Goal: Task Accomplishment & Management: Use online tool/utility

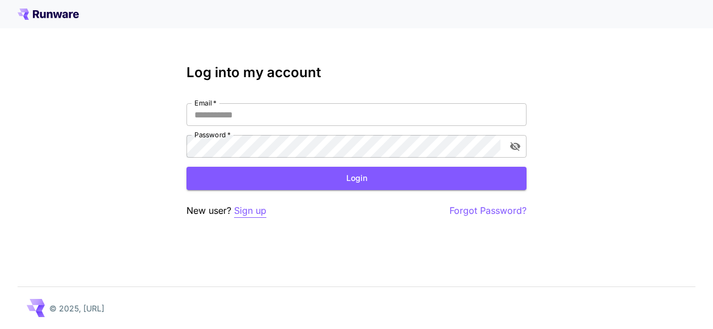
type input "**********"
click at [250, 211] on p "Sign up" at bounding box center [250, 211] width 32 height 14
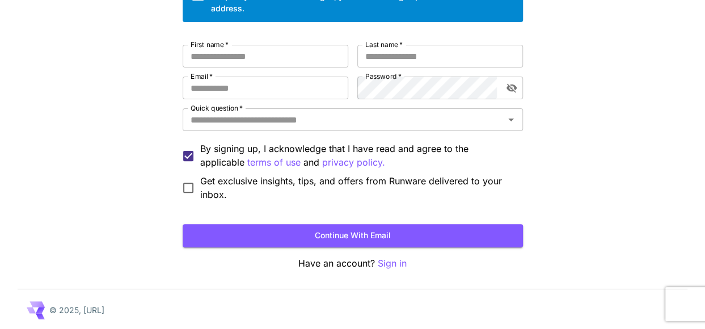
scroll to position [112, 0]
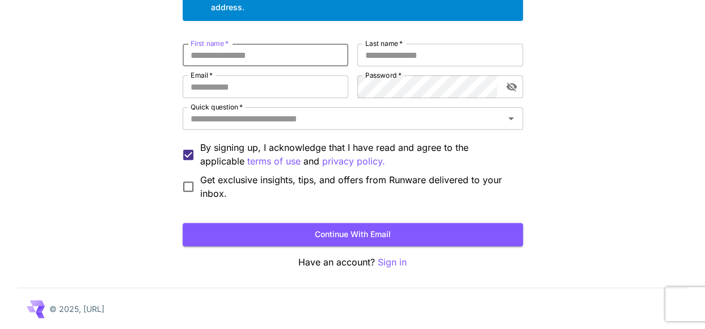
click at [259, 64] on input "First name   *" at bounding box center [266, 55] width 166 height 23
type input "*****"
type input "******"
type input "**********"
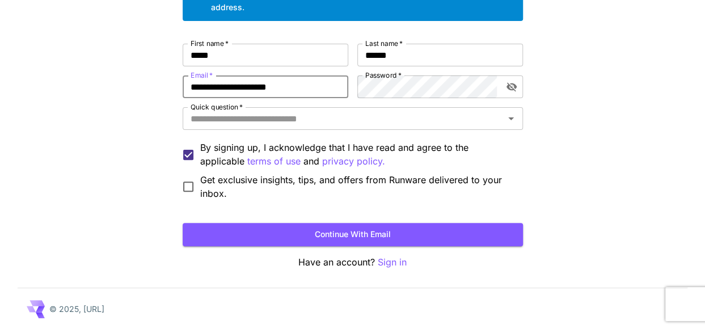
click at [329, 96] on input "**********" at bounding box center [266, 86] width 166 height 23
drag, startPoint x: 326, startPoint y: 87, endPoint x: 153, endPoint y: 83, distance: 173.0
click at [153, 83] on div "**********" at bounding box center [352, 109] width 705 height 442
type input "**********"
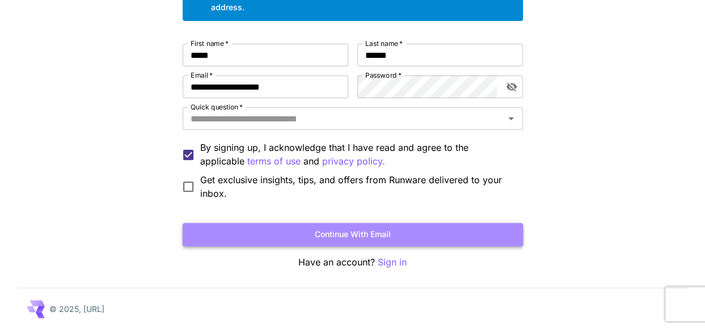
click at [320, 233] on button "Continue with email" at bounding box center [353, 234] width 340 height 23
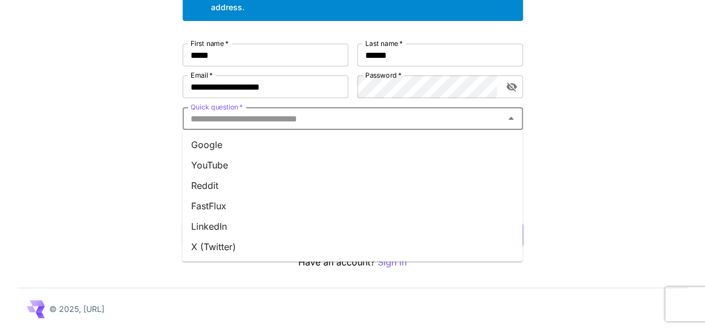
click at [264, 120] on input "Quick question   *" at bounding box center [343, 119] width 315 height 16
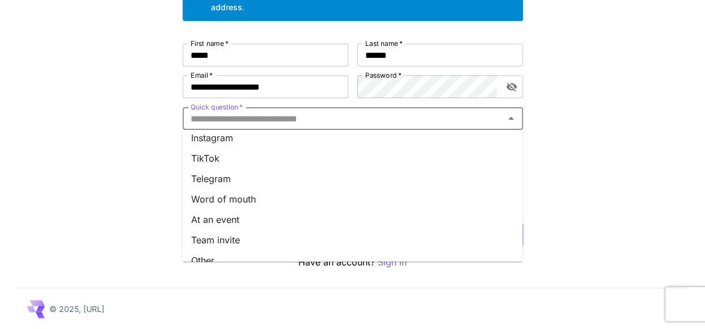
scroll to position [184, 0]
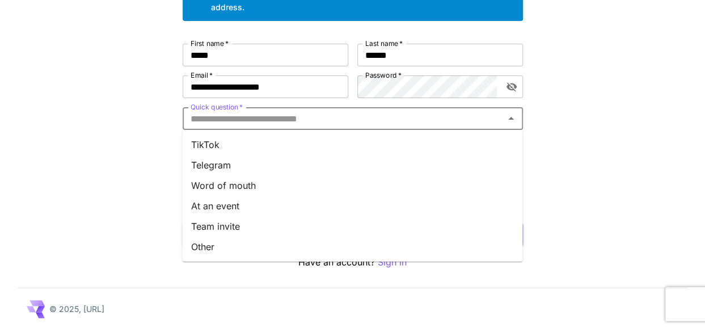
click at [205, 249] on li "Other" at bounding box center [352, 246] width 340 height 20
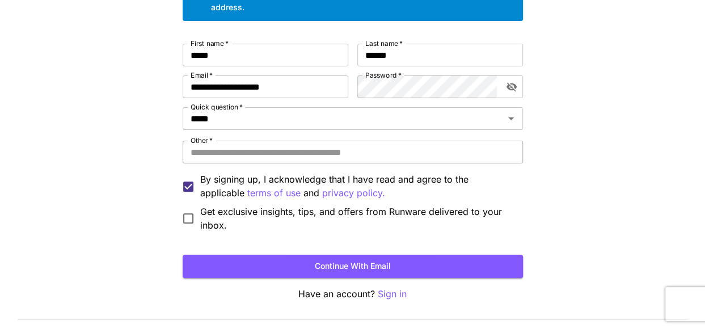
click at [232, 156] on input "Other   *" at bounding box center [353, 152] width 340 height 23
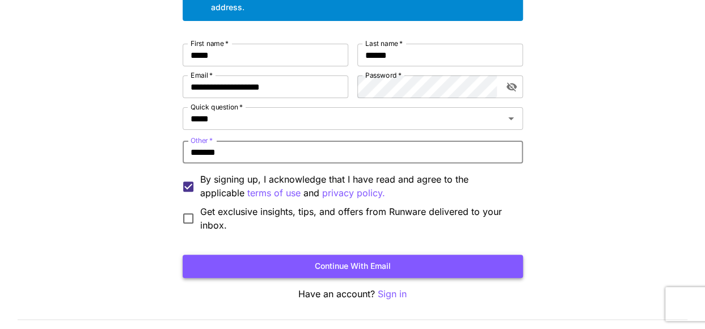
type input "*******"
click at [334, 272] on button "Continue with email" at bounding box center [353, 266] width 340 height 23
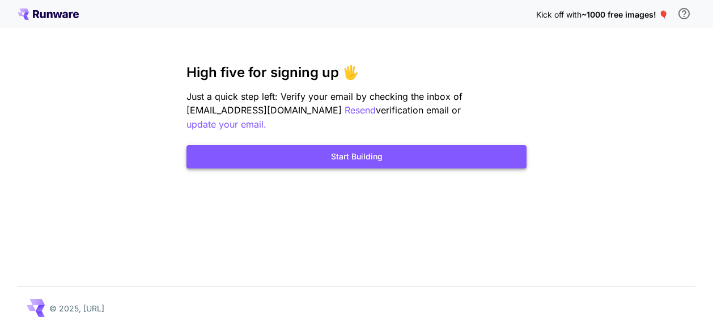
click at [342, 148] on button "Start Building" at bounding box center [357, 156] width 340 height 23
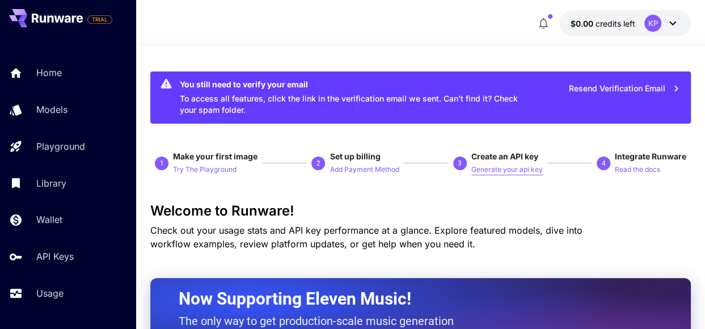
click at [507, 169] on p "Generate your api key" at bounding box center [506, 169] width 71 height 11
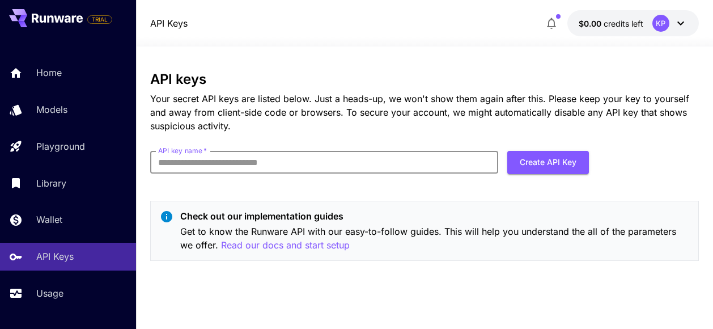
click at [354, 163] on input "API key name   *" at bounding box center [324, 162] width 348 height 23
click at [367, 162] on input "API key name   *" at bounding box center [324, 162] width 348 height 23
click at [375, 168] on input "API key name   *" at bounding box center [324, 162] width 348 height 23
click at [424, 199] on div "API keys Your secret API keys are listed below. Just a heads-up, we won't show …" at bounding box center [424, 170] width 548 height 198
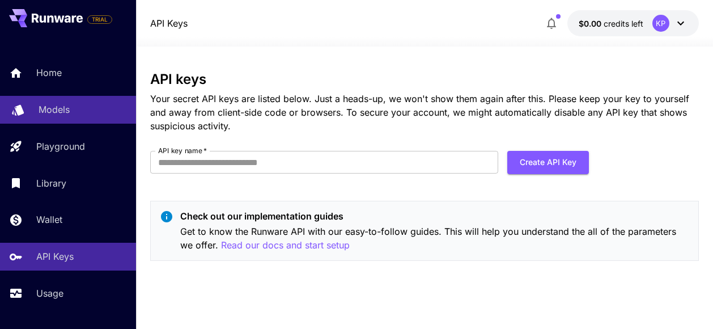
click at [57, 105] on p "Models" at bounding box center [54, 110] width 31 height 14
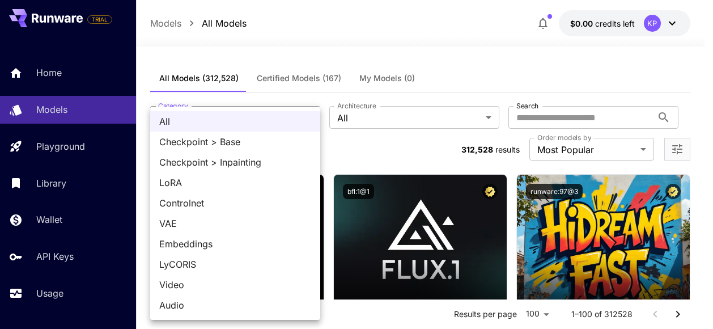
click at [260, 43] on div at bounding box center [356, 164] width 713 height 329
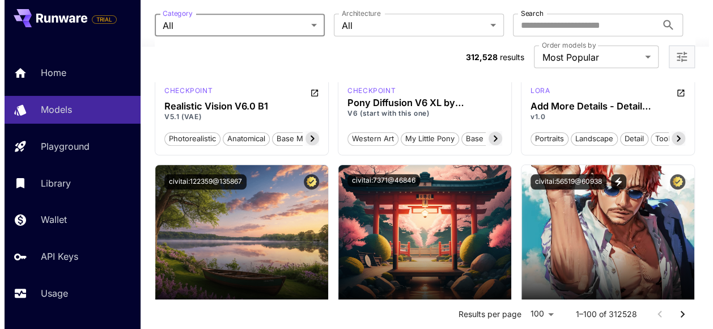
scroll to position [2664, 0]
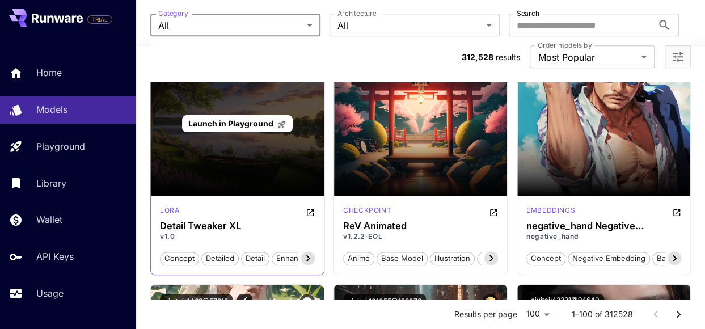
click at [232, 147] on div "Launch in Playground" at bounding box center [237, 123] width 173 height 145
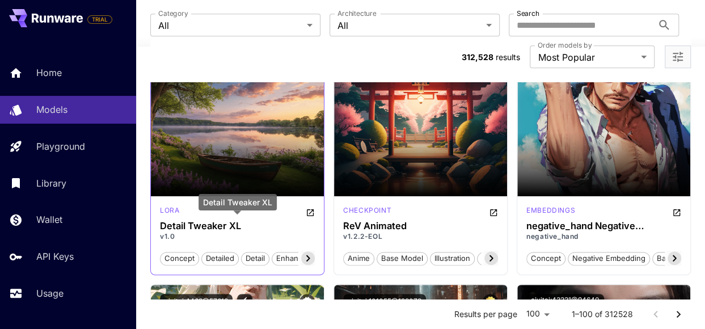
click at [222, 221] on h3 "Detail Tweaker XL" at bounding box center [237, 226] width 155 height 11
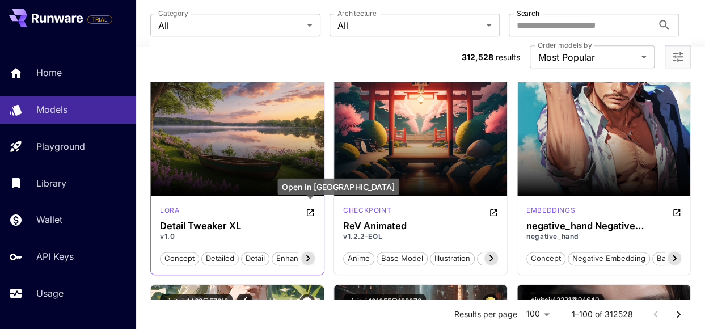
click at [309, 212] on icon "Open in CivitAI" at bounding box center [310, 212] width 9 height 9
click at [307, 210] on icon "Open in CivitAI" at bounding box center [310, 212] width 7 height 7
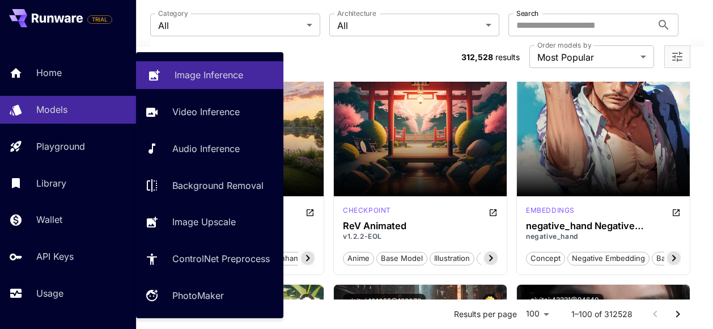
click at [202, 80] on p "Image Inference" at bounding box center [209, 75] width 69 height 14
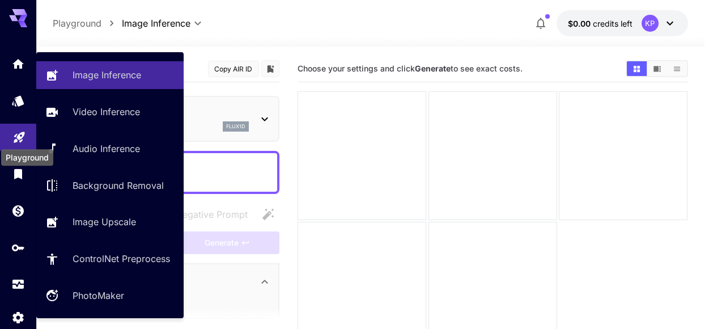
click at [18, 135] on icon "Playground" at bounding box center [19, 134] width 11 height 11
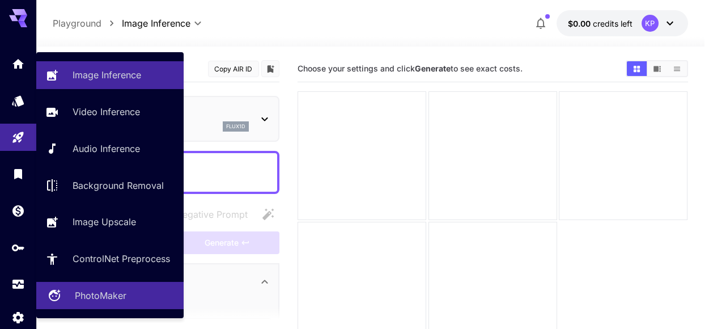
click at [126, 295] on div "PhotoMaker" at bounding box center [125, 296] width 100 height 14
type input "**********"
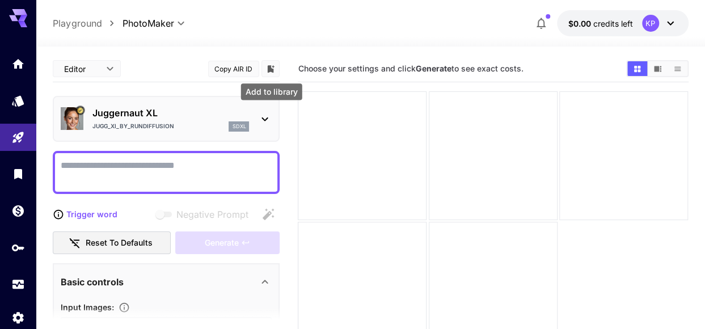
click at [271, 69] on icon "Add to library" at bounding box center [271, 68] width 7 height 7
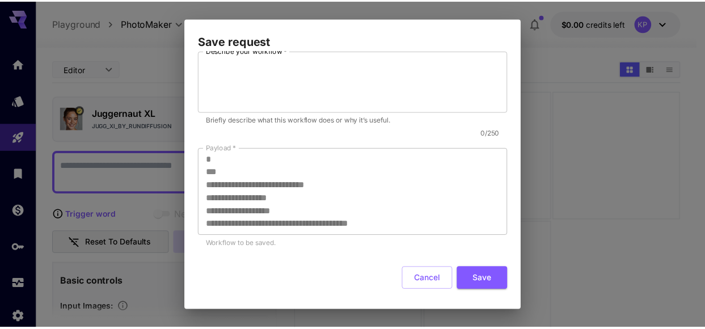
scroll to position [49, 0]
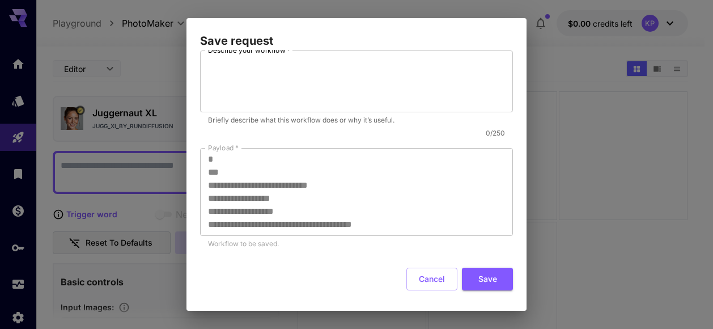
click at [187, 81] on div "**********" at bounding box center [357, 180] width 340 height 261
click at [166, 74] on div "**********" at bounding box center [356, 164] width 713 height 329
click at [430, 273] on button "Cancel" at bounding box center [431, 279] width 51 height 23
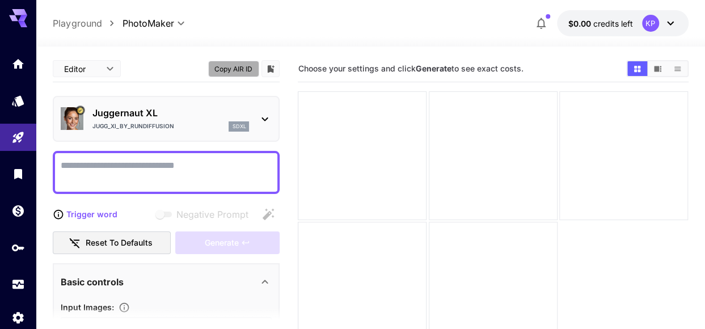
click at [244, 67] on button "Copy AIR ID" at bounding box center [233, 69] width 51 height 16
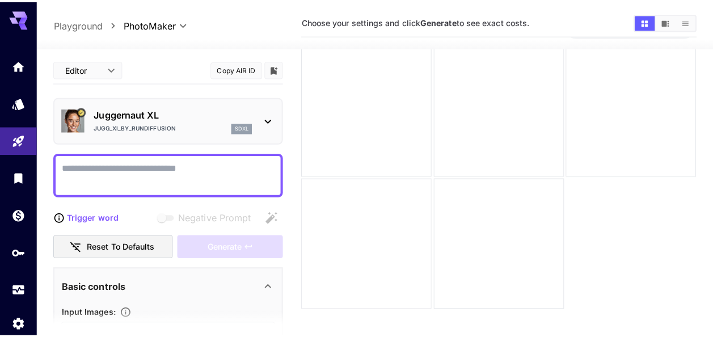
scroll to position [0, 0]
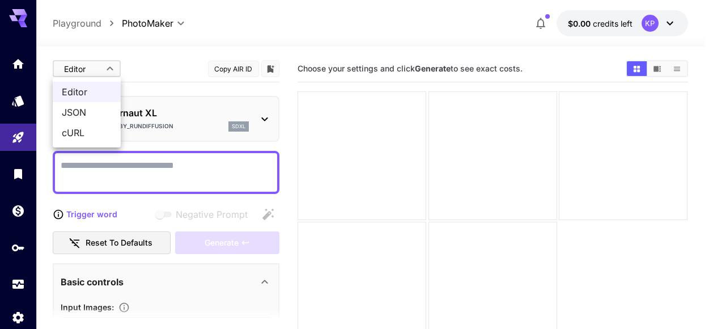
click at [116, 73] on body "**********" at bounding box center [356, 209] width 713 height 418
click at [492, 154] on div at bounding box center [356, 164] width 713 height 329
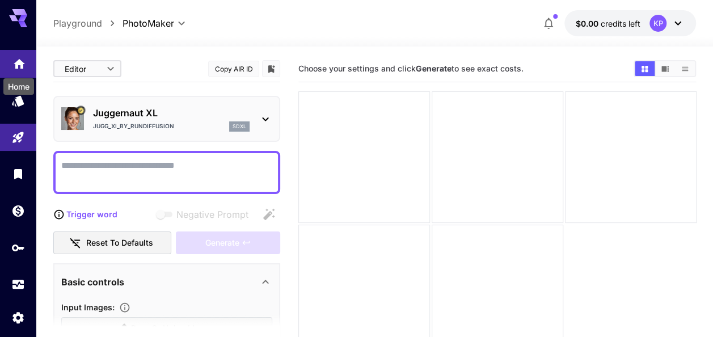
click at [22, 68] on link at bounding box center [18, 64] width 36 height 28
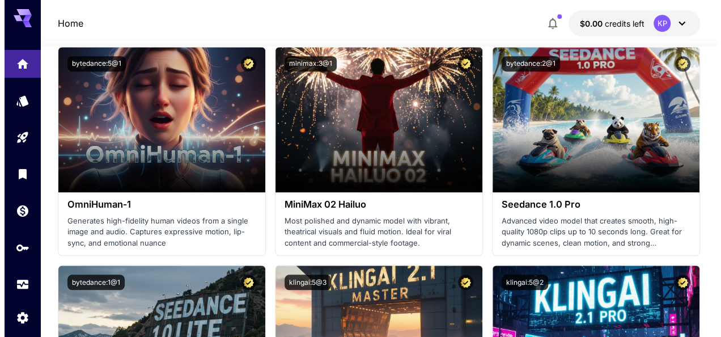
scroll to position [397, 0]
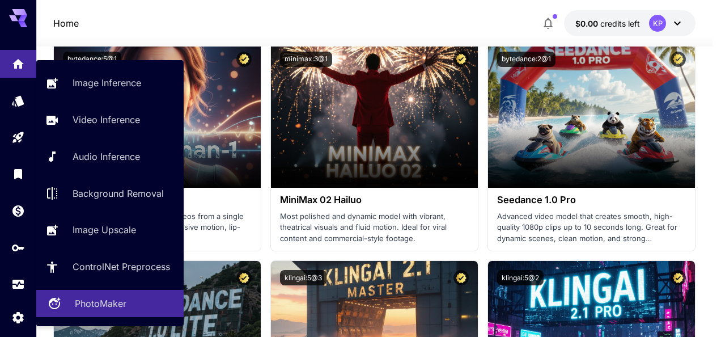
click at [96, 304] on p "PhotoMaker" at bounding box center [101, 303] width 52 height 14
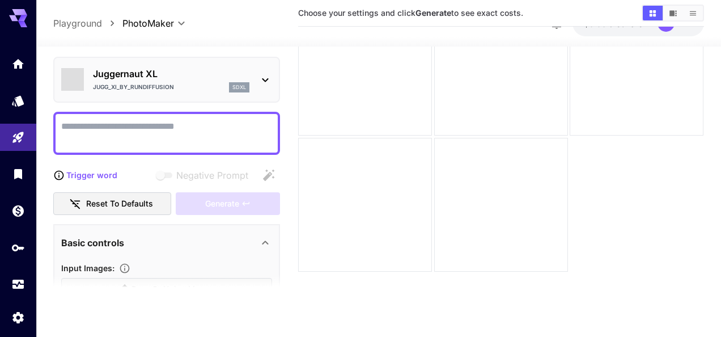
scroll to position [90, 0]
click at [231, 84] on div "sdxl" at bounding box center [239, 87] width 20 height 10
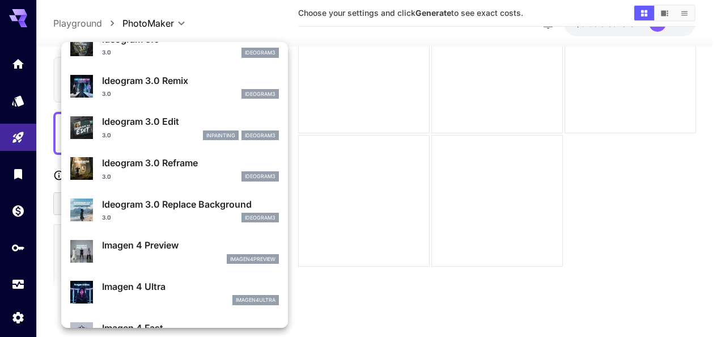
scroll to position [397, 0]
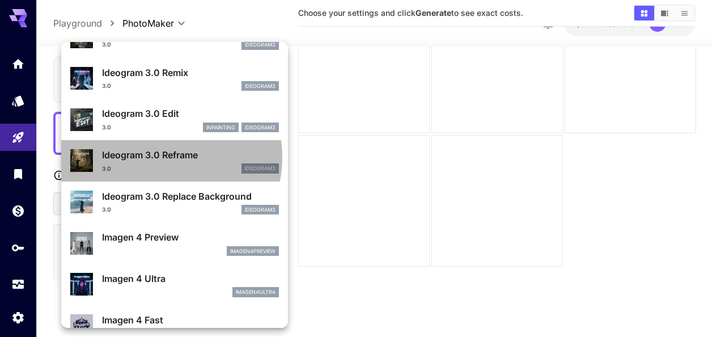
click at [155, 156] on p "Ideogram 3.0 Reframe" at bounding box center [190, 155] width 177 height 14
type input "*"
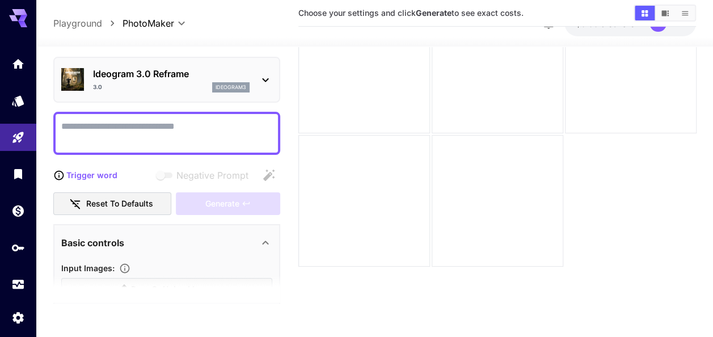
click at [268, 78] on icon at bounding box center [265, 80] width 6 height 4
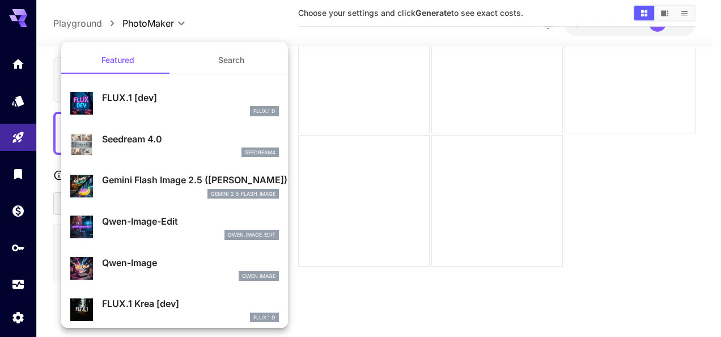
click at [319, 82] on div at bounding box center [360, 168] width 721 height 337
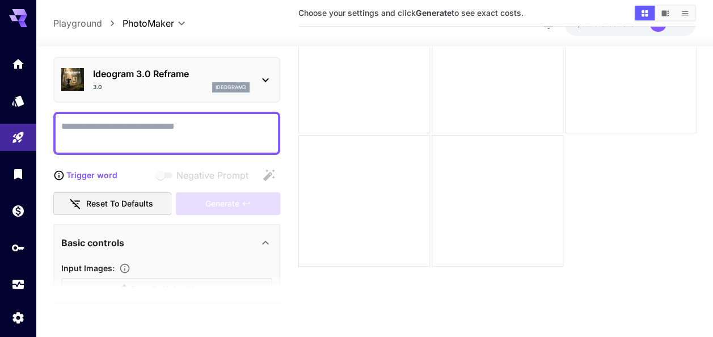
drag, startPoint x: 139, startPoint y: 70, endPoint x: 126, endPoint y: 73, distance: 13.8
click at [126, 73] on p "Ideogram 3.0 Reframe" at bounding box center [171, 74] width 156 height 14
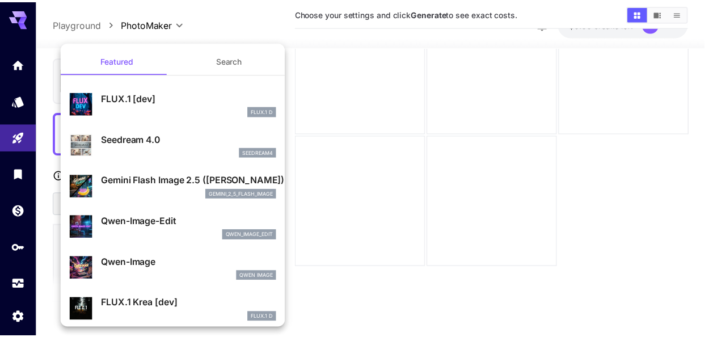
scroll to position [227, 0]
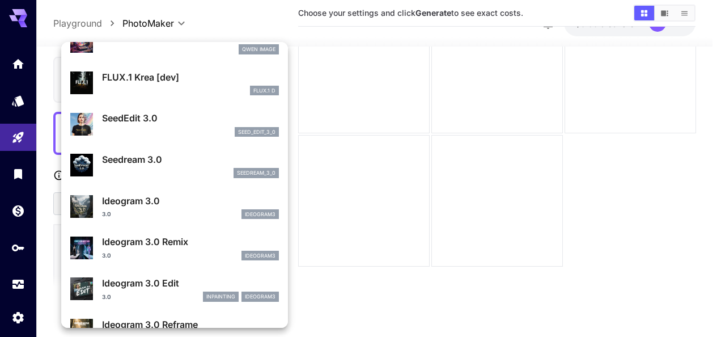
click at [365, 137] on div at bounding box center [360, 168] width 721 height 337
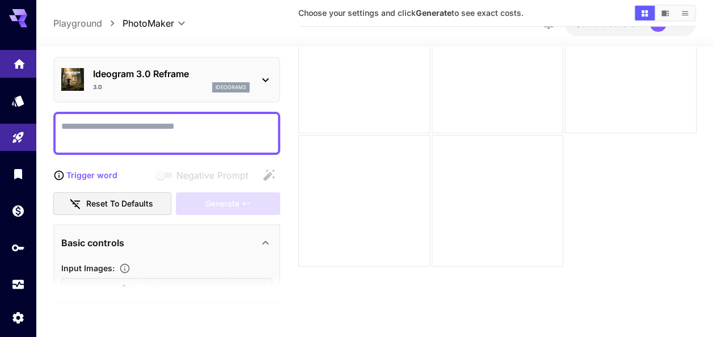
click at [10, 65] on link at bounding box center [18, 64] width 36 height 28
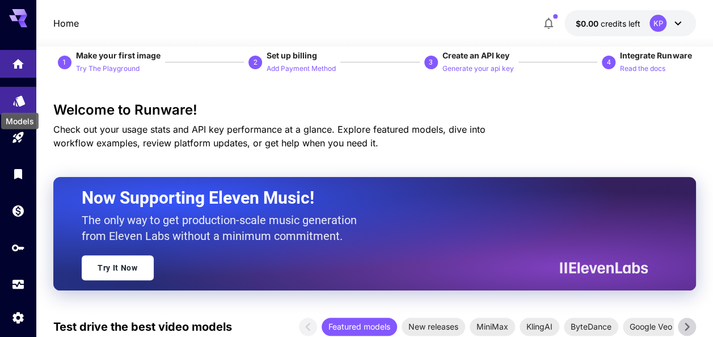
click at [23, 101] on icon "Models" at bounding box center [19, 97] width 12 height 11
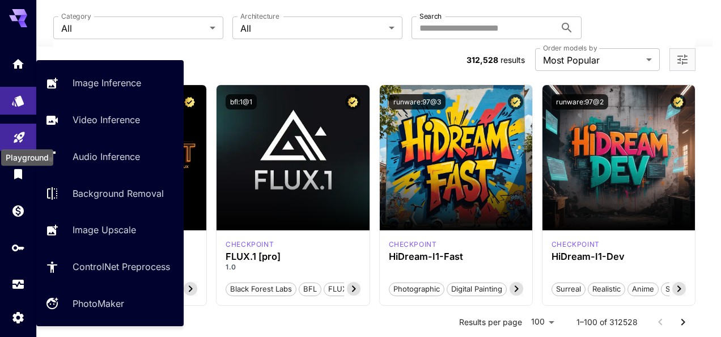
click at [18, 133] on icon "Playground" at bounding box center [19, 135] width 11 height 11
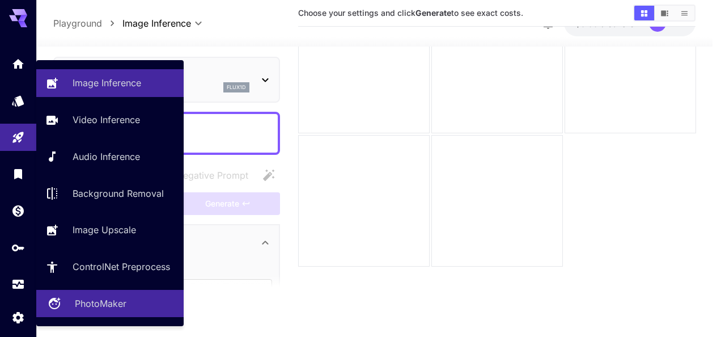
click at [100, 307] on p "PhotoMaker" at bounding box center [101, 303] width 52 height 14
type input "**********"
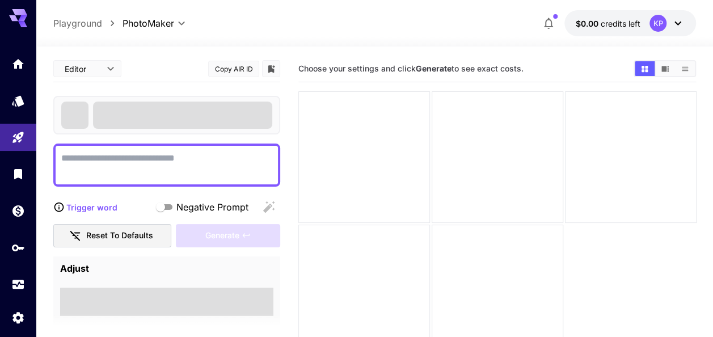
click at [235, 69] on button "Copy AIR ID" at bounding box center [233, 69] width 51 height 16
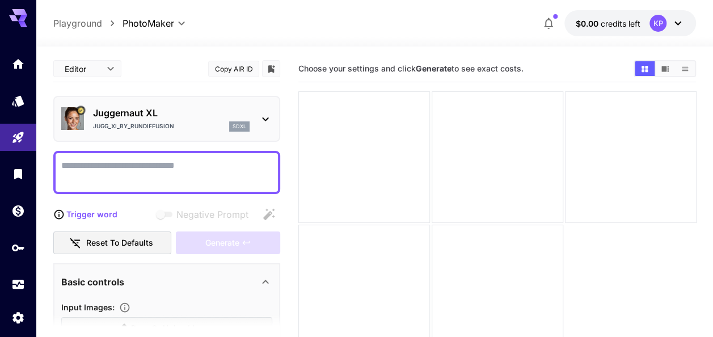
click at [261, 115] on icon at bounding box center [266, 119] width 14 height 14
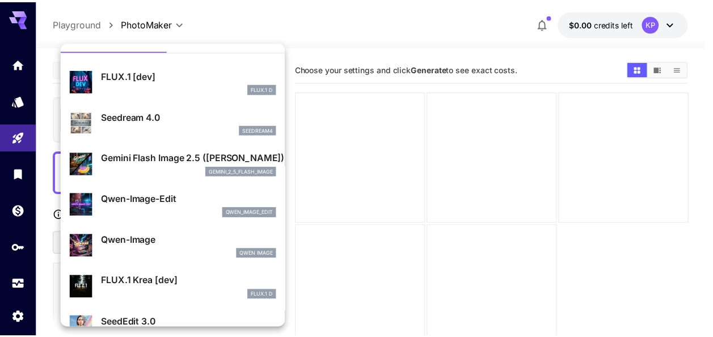
scroll to position [20, 0]
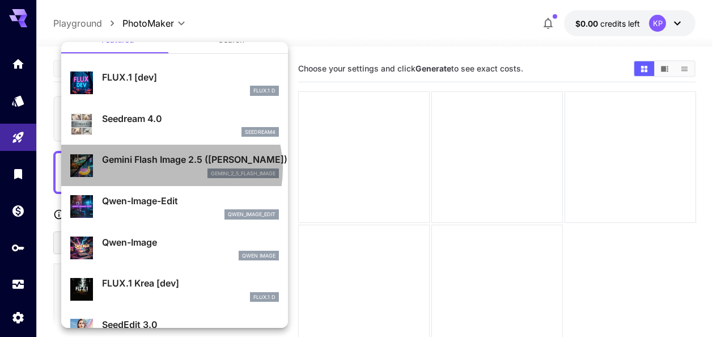
click at [168, 168] on div "gemini_2_5_flash_image" at bounding box center [190, 173] width 177 height 10
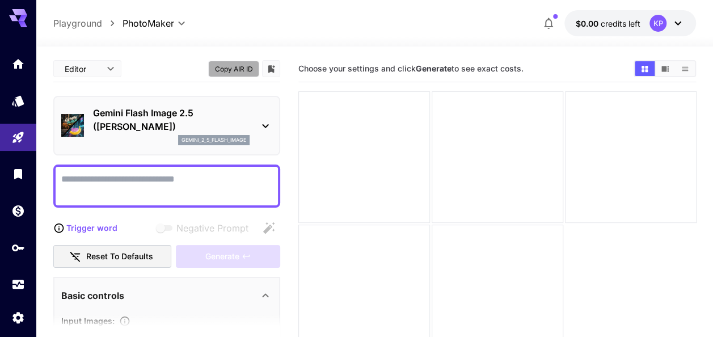
click at [245, 66] on button "Copy AIR ID" at bounding box center [233, 69] width 51 height 16
